Goal: Check status

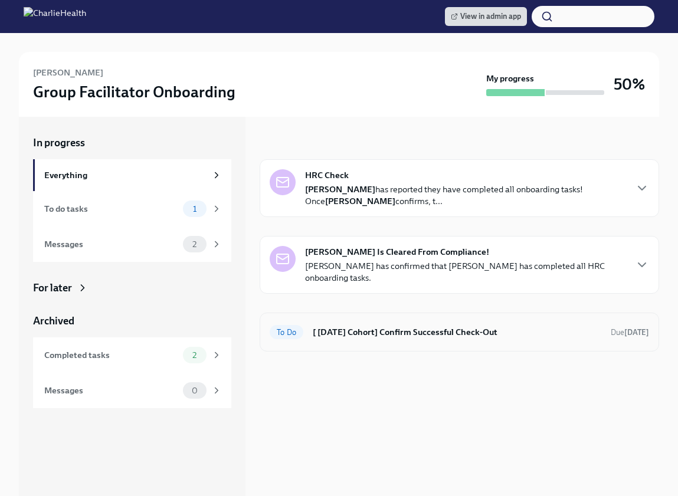
click at [379, 327] on h6 "[ [DATE] Cohort] Confirm Successful Check-Out" at bounding box center [457, 332] width 288 height 13
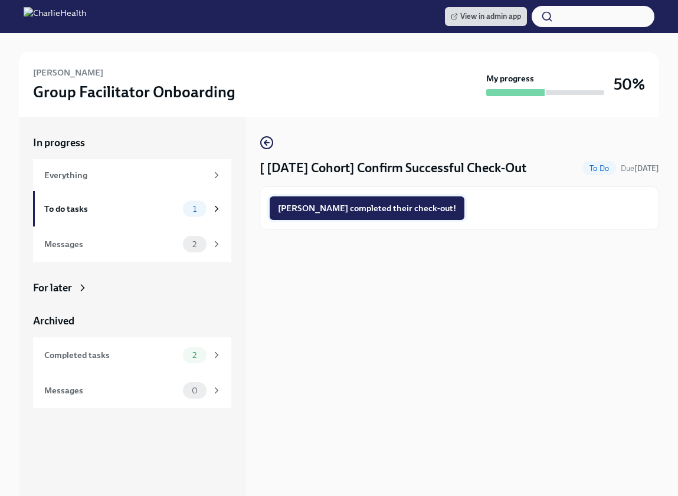
click at [348, 210] on span "[PERSON_NAME] completed their check-out!" at bounding box center [367, 208] width 178 height 12
